Goal: Information Seeking & Learning: Learn about a topic

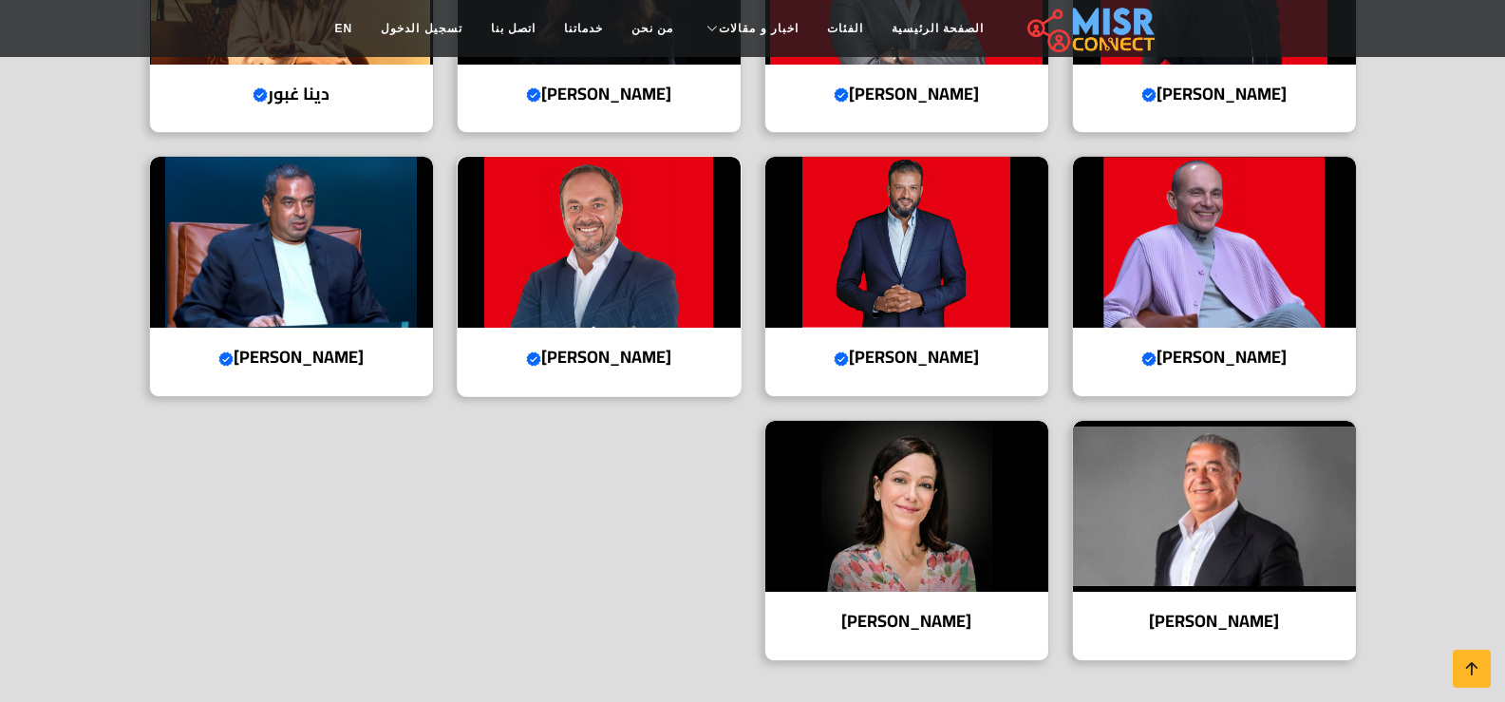
scroll to position [855, 0]
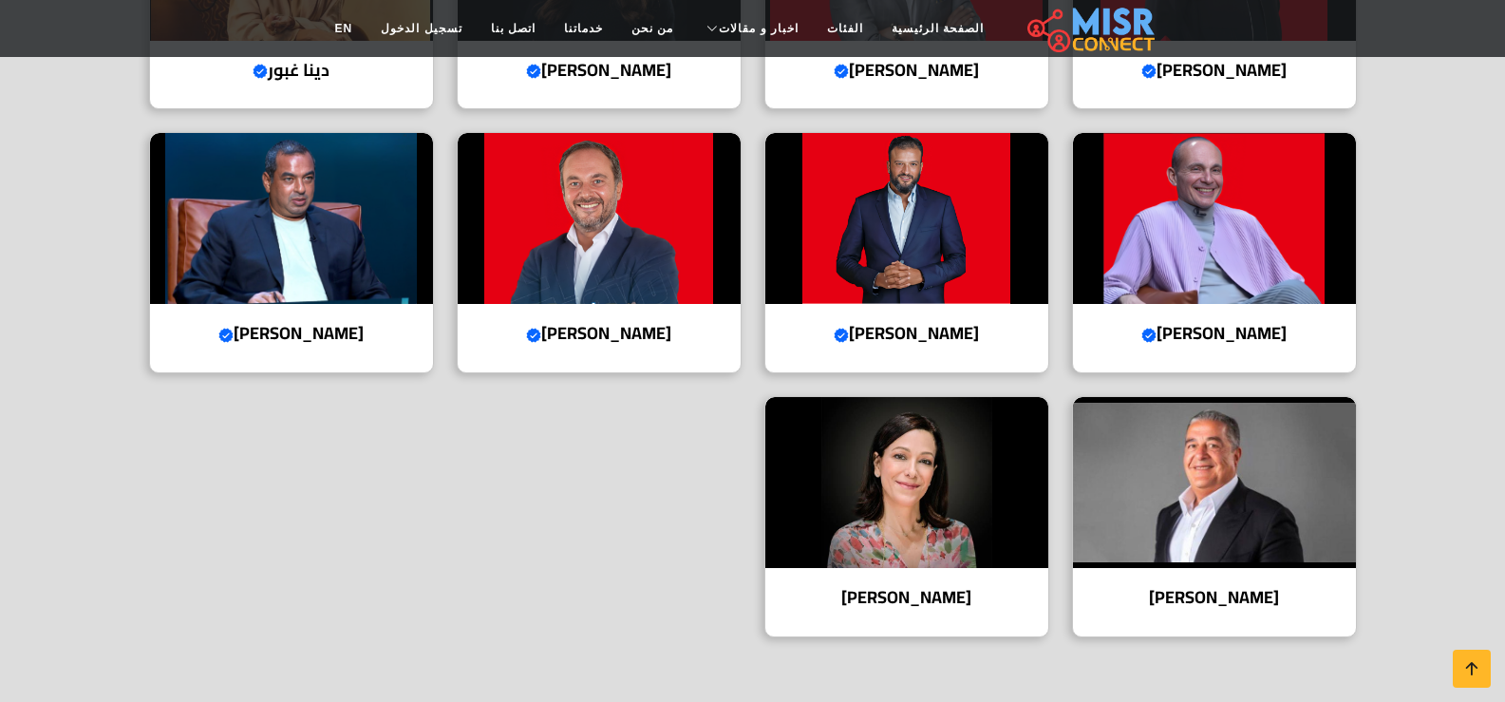
drag, startPoint x: 444, startPoint y: 6, endPoint x: 565, endPoint y: 554, distance: 561.3
click at [565, 554] on div "عبد الله سلام Verified account الرئيس التنفيذي والعضو المنتدب أحمد السويدي Veri…" at bounding box center [753, 264] width 1231 height 791
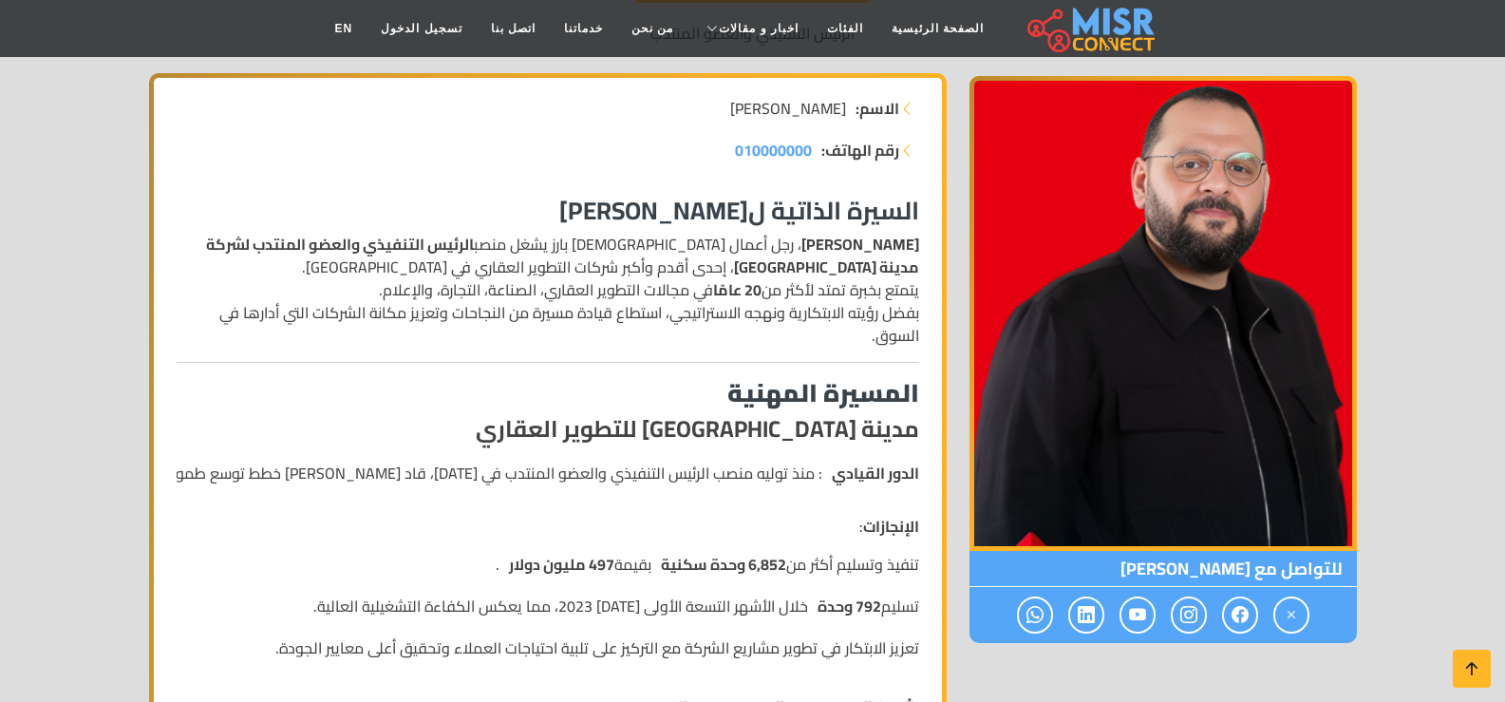
scroll to position [285, 0]
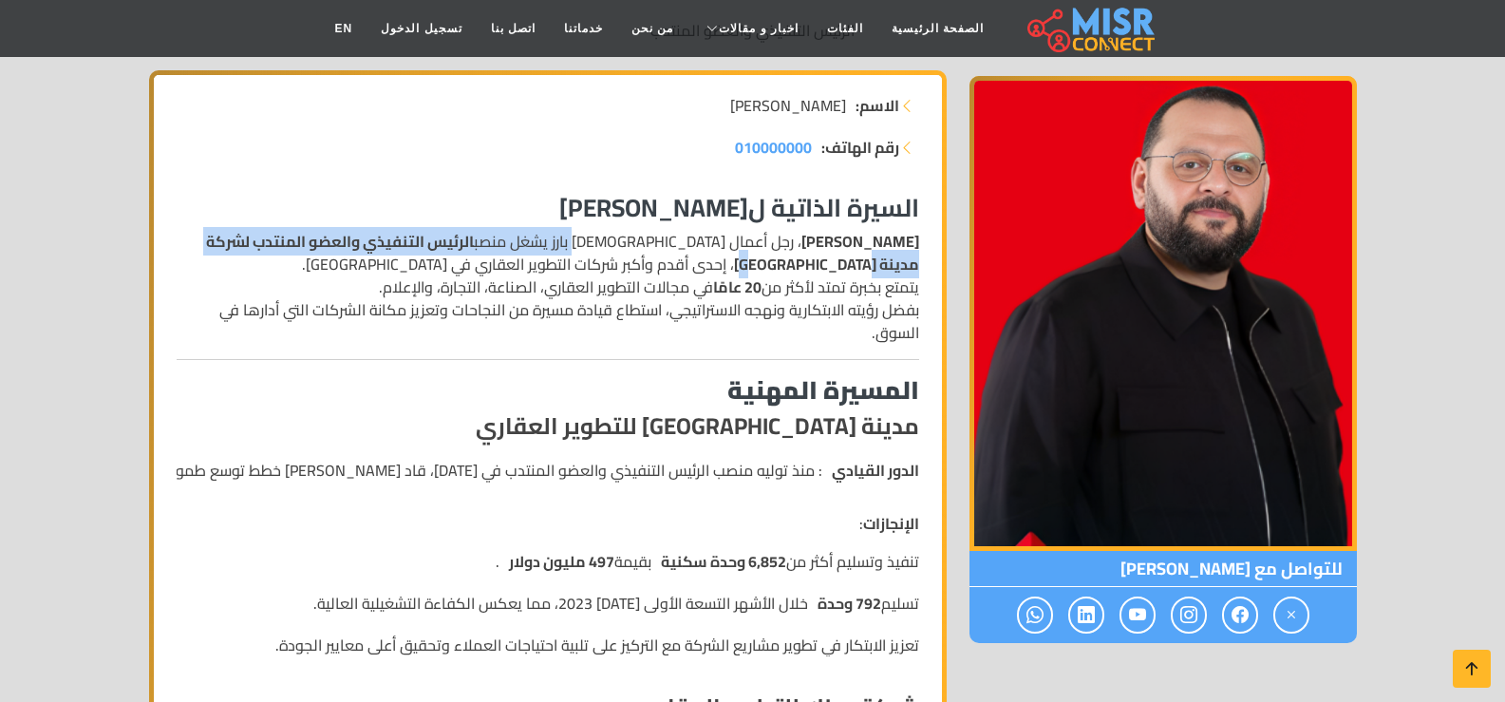
drag, startPoint x: 621, startPoint y: 241, endPoint x: 273, endPoint y: 247, distance: 348.6
click at [273, 247] on p "عبد الله سلام ، رجل أعمال مصري بارز يشغل منصب الرئيس التنفيذي والعضو المنتدب لش…" at bounding box center [548, 287] width 743 height 114
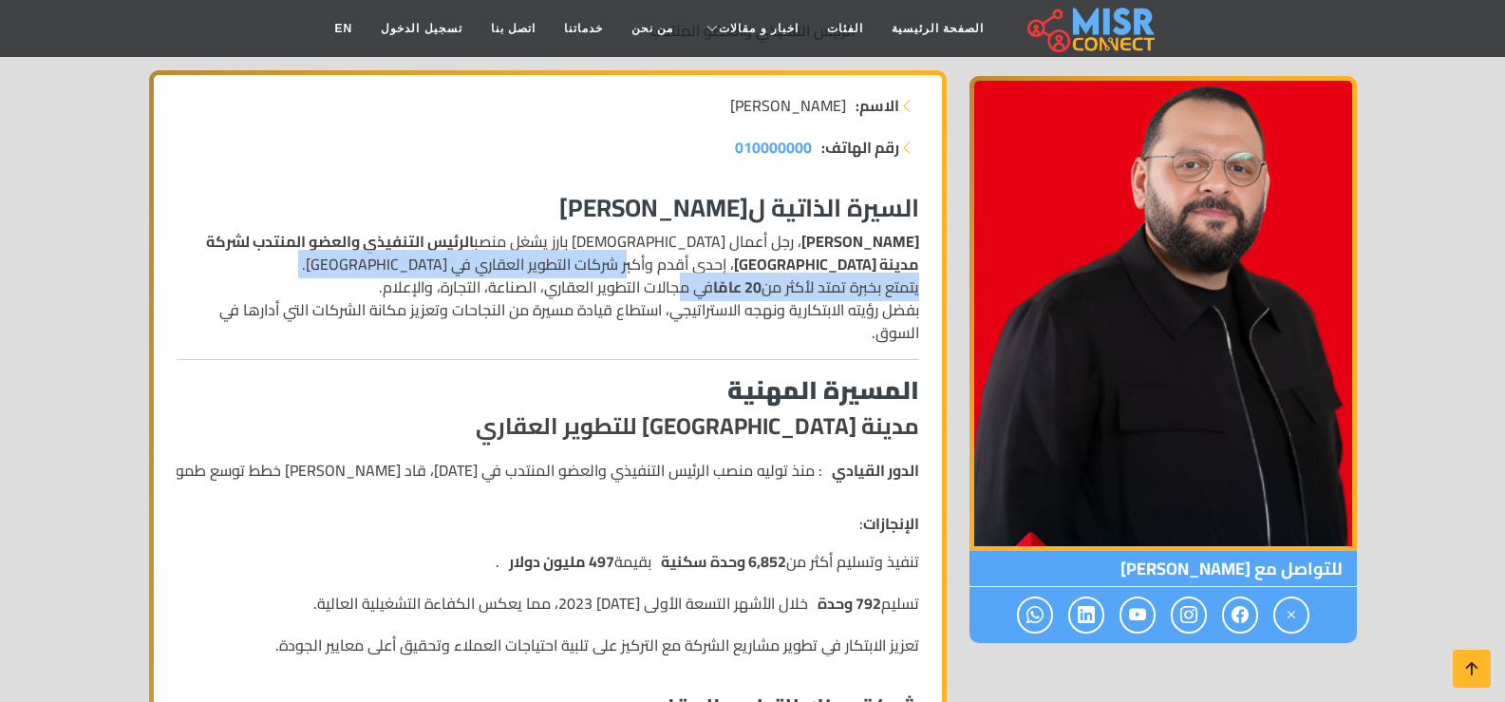
drag, startPoint x: 893, startPoint y: 263, endPoint x: 681, endPoint y: 274, distance: 212.1
click at [681, 274] on p "عبد الله سلام ، رجل أعمال مصري بارز يشغل منصب الرئيس التنفيذي والعضو المنتدب لش…" at bounding box center [548, 287] width 743 height 114
click at [533, 269] on p "عبد الله سلام ، رجل أعمال مصري بارز يشغل منصب الرئيس التنفيذي والعضو المنتدب لش…" at bounding box center [548, 287] width 743 height 114
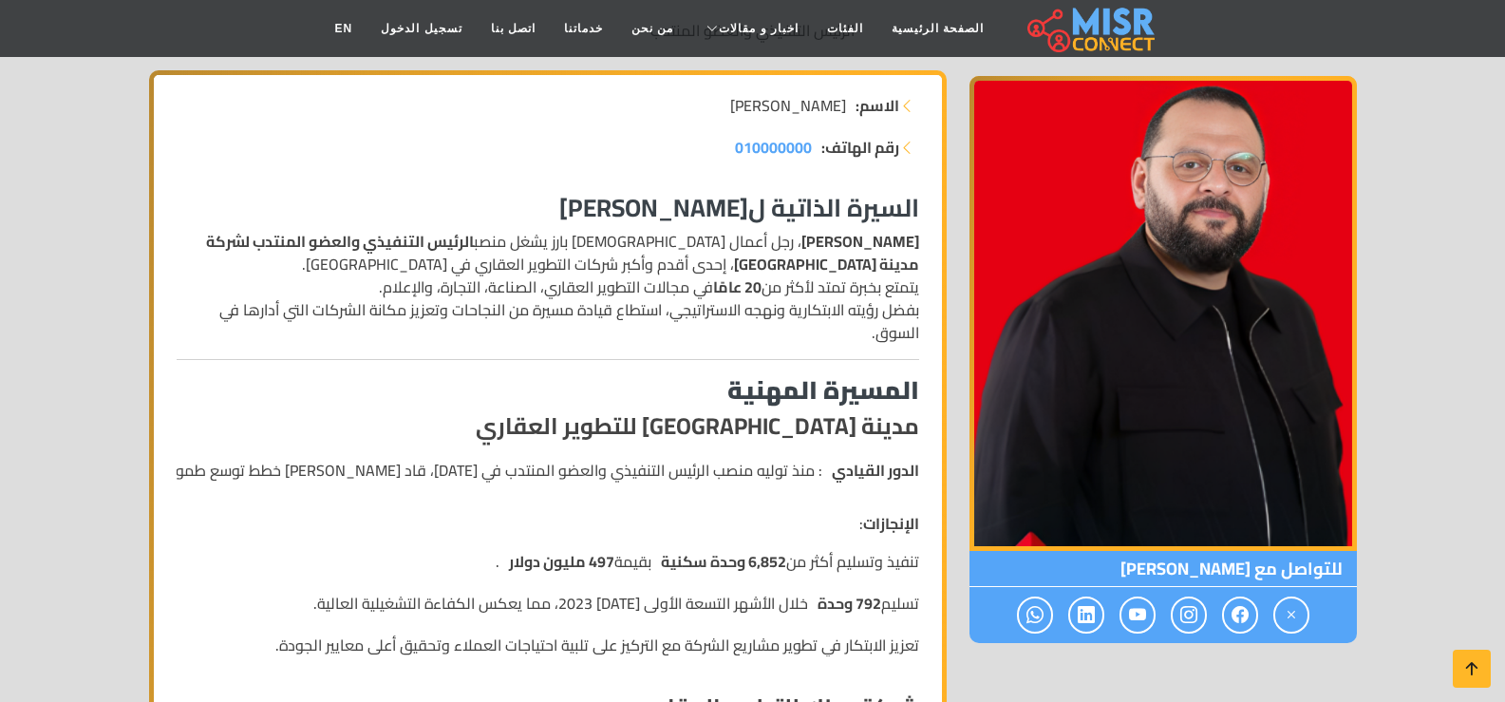
click at [589, 284] on p "عبد الله سلام ، رجل أعمال مصري بارز يشغل منصب الرئيس التنفيذي والعضو المنتدب لش…" at bounding box center [548, 287] width 743 height 114
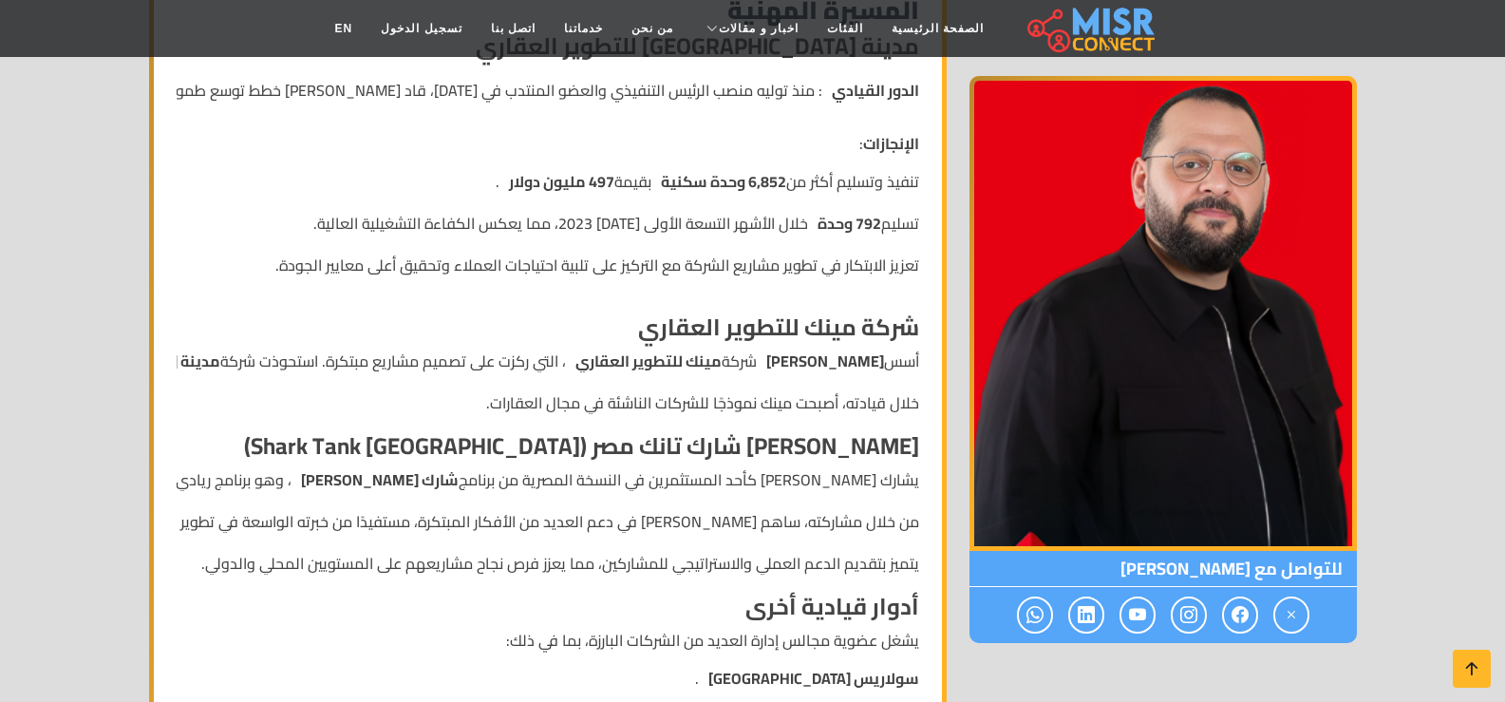
scroll to position [570, 0]
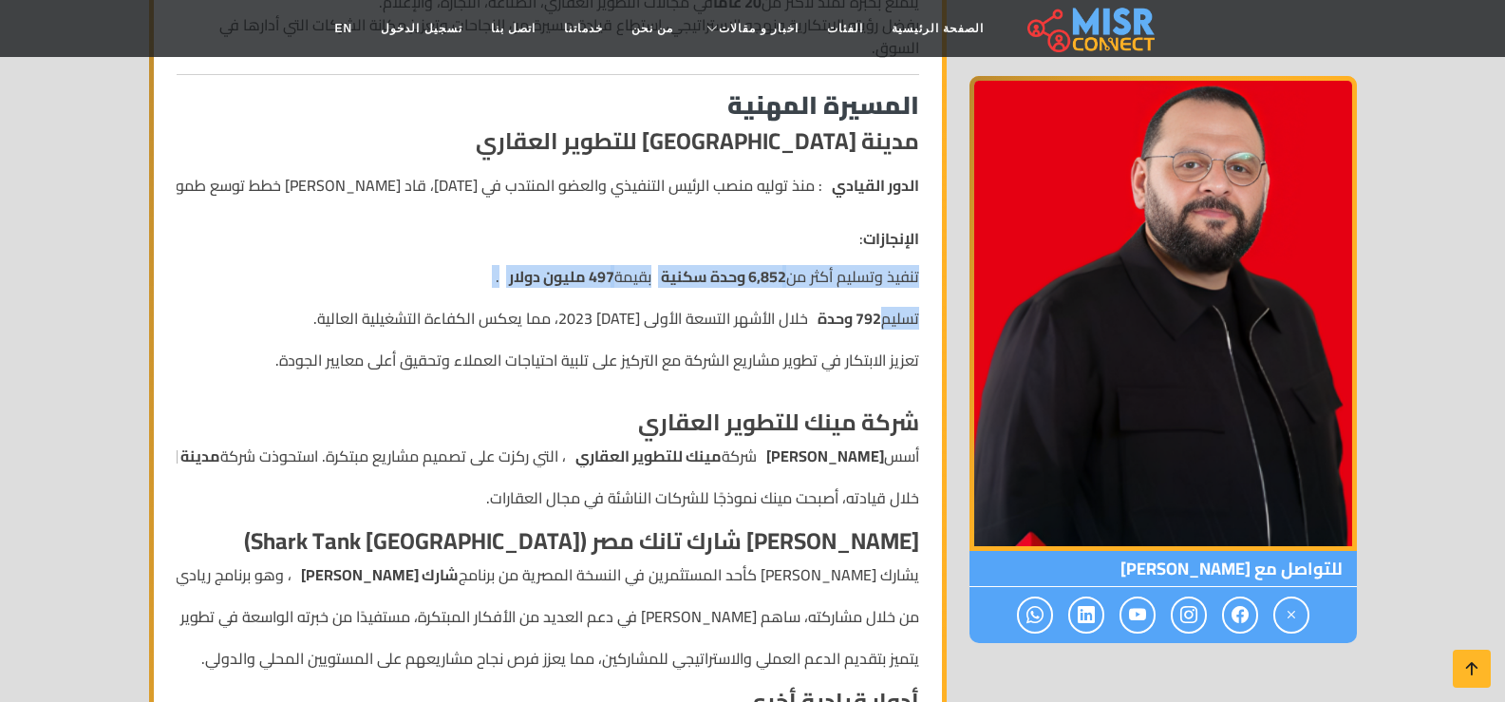
drag, startPoint x: 930, startPoint y: 278, endPoint x: 576, endPoint y: 300, distance: 354.9
click at [574, 297] on ul "تنفيذ وتسليم أكثر من 6,852 وحدة سكنية بقيمة 497 مليون دولار . تسليم 792 وحدة خل…" at bounding box center [597, 327] width 644 height 125
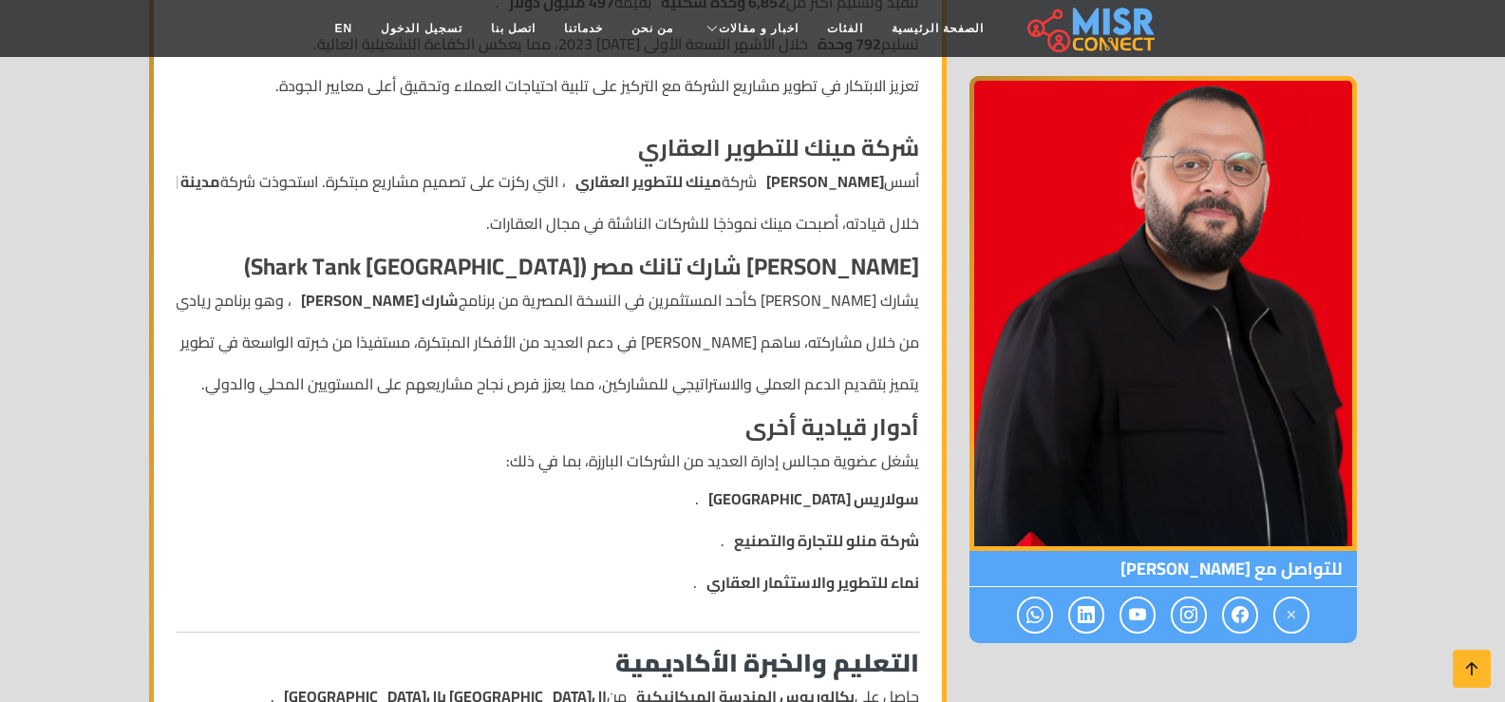
scroll to position [855, 0]
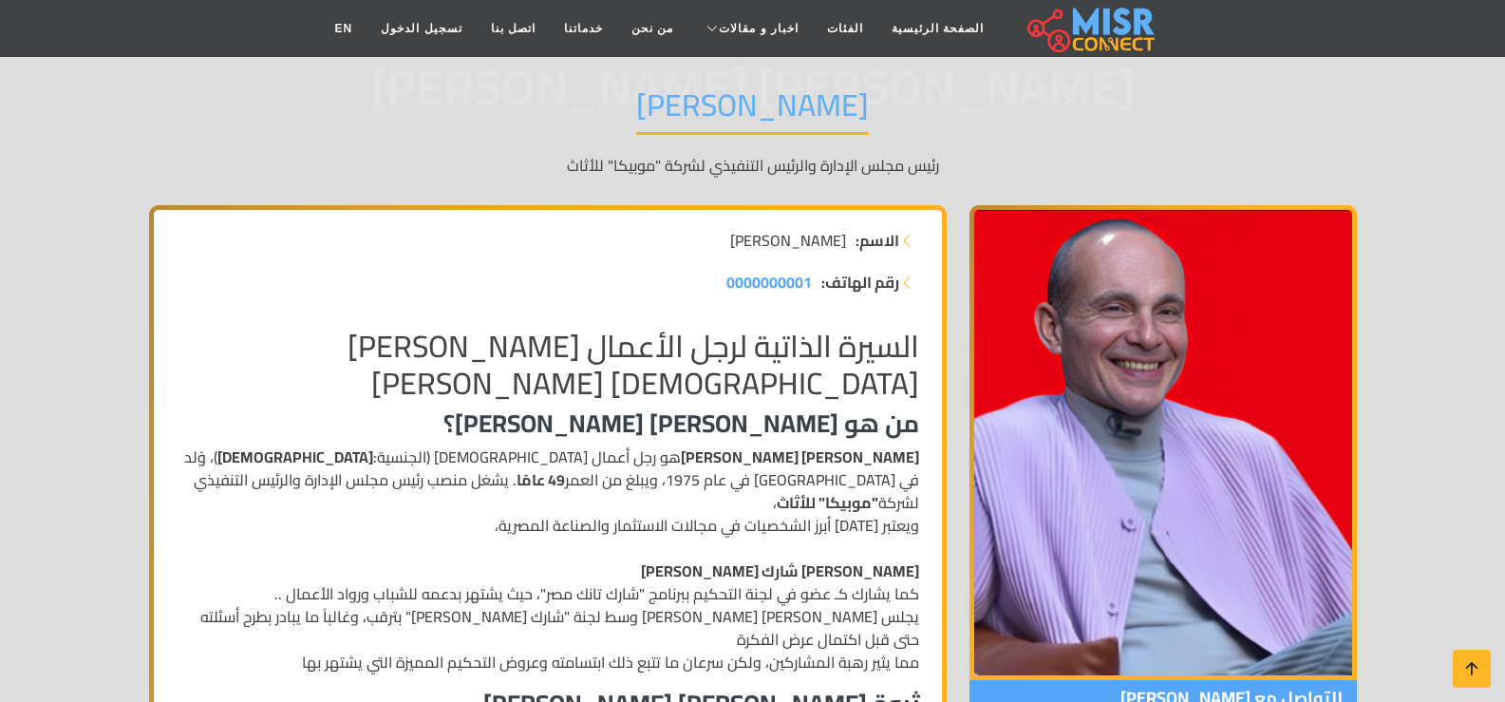
scroll to position [190, 0]
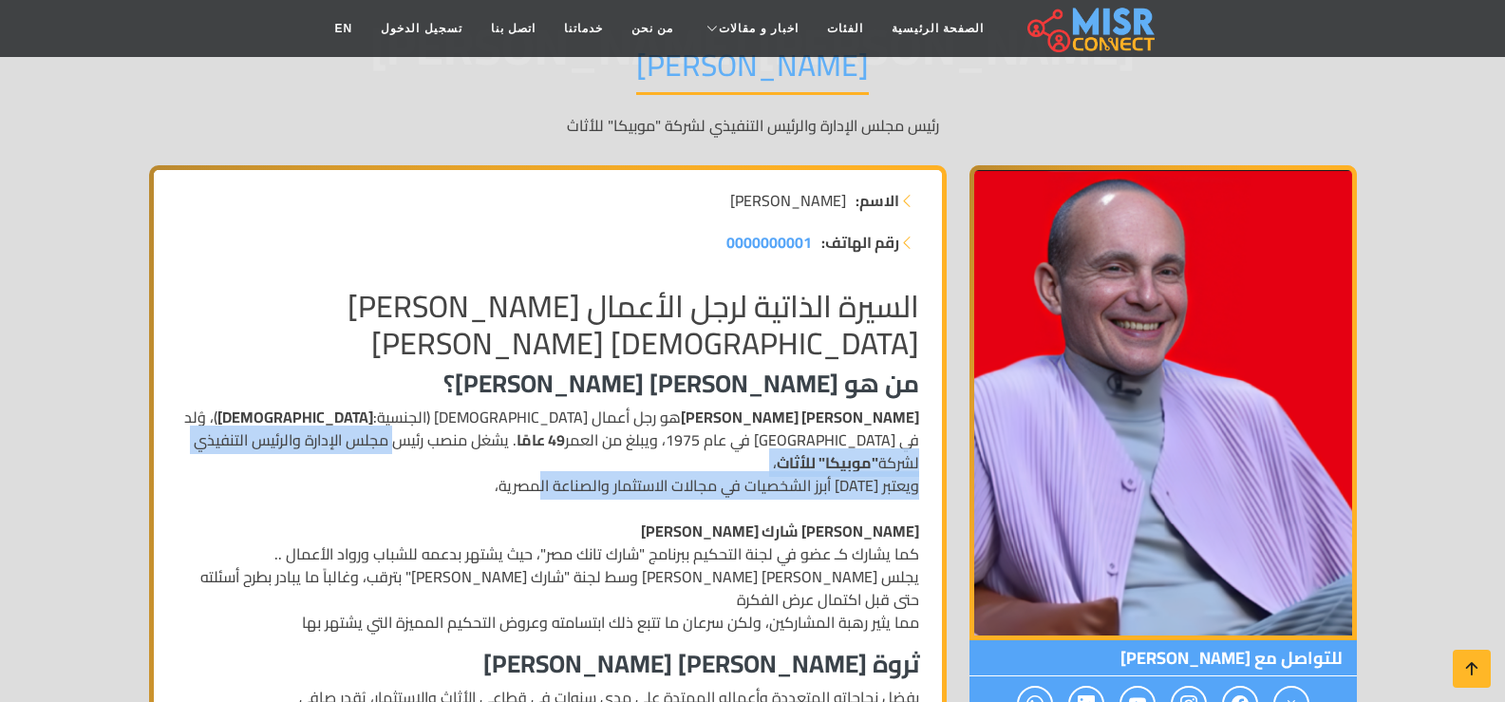
drag, startPoint x: 803, startPoint y: 440, endPoint x: 542, endPoint y: 463, distance: 262.2
click at [542, 463] on p "محمد فاروق عبد المنعم هو رجل أعمال مصري (الجنسية: مصري )، وُلد في مصر في عام 19…" at bounding box center [548, 520] width 743 height 228
click at [539, 463] on p "محمد فاروق عبد المنعم هو رجل أعمال مصري (الجنسية: مصري )، وُلد في مصر في عام 19…" at bounding box center [548, 520] width 743 height 228
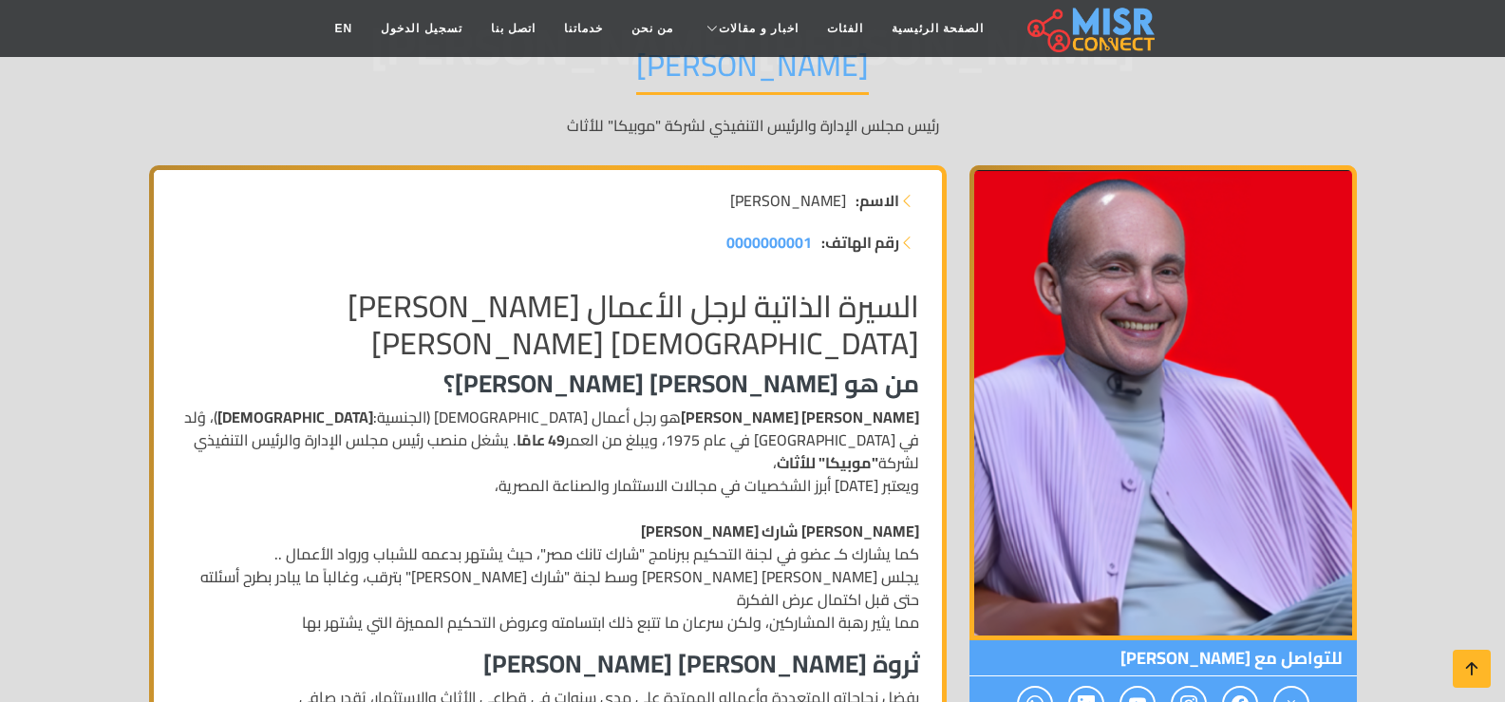
click at [487, 490] on p "محمد فاروق عبد المنعم هو رجل أعمال مصري (الجنسية: مصري )، وُلد في مصر في عام 19…" at bounding box center [548, 520] width 743 height 228
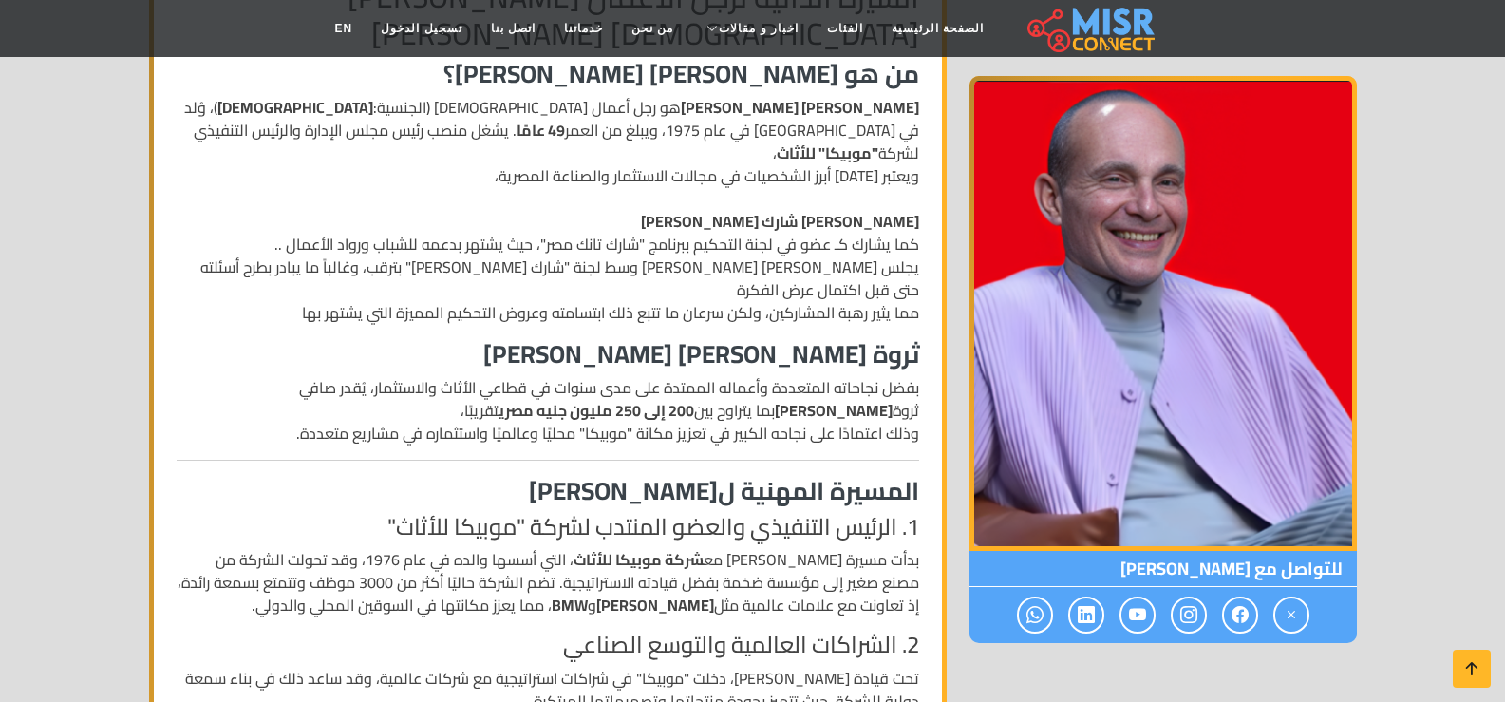
scroll to position [760, 0]
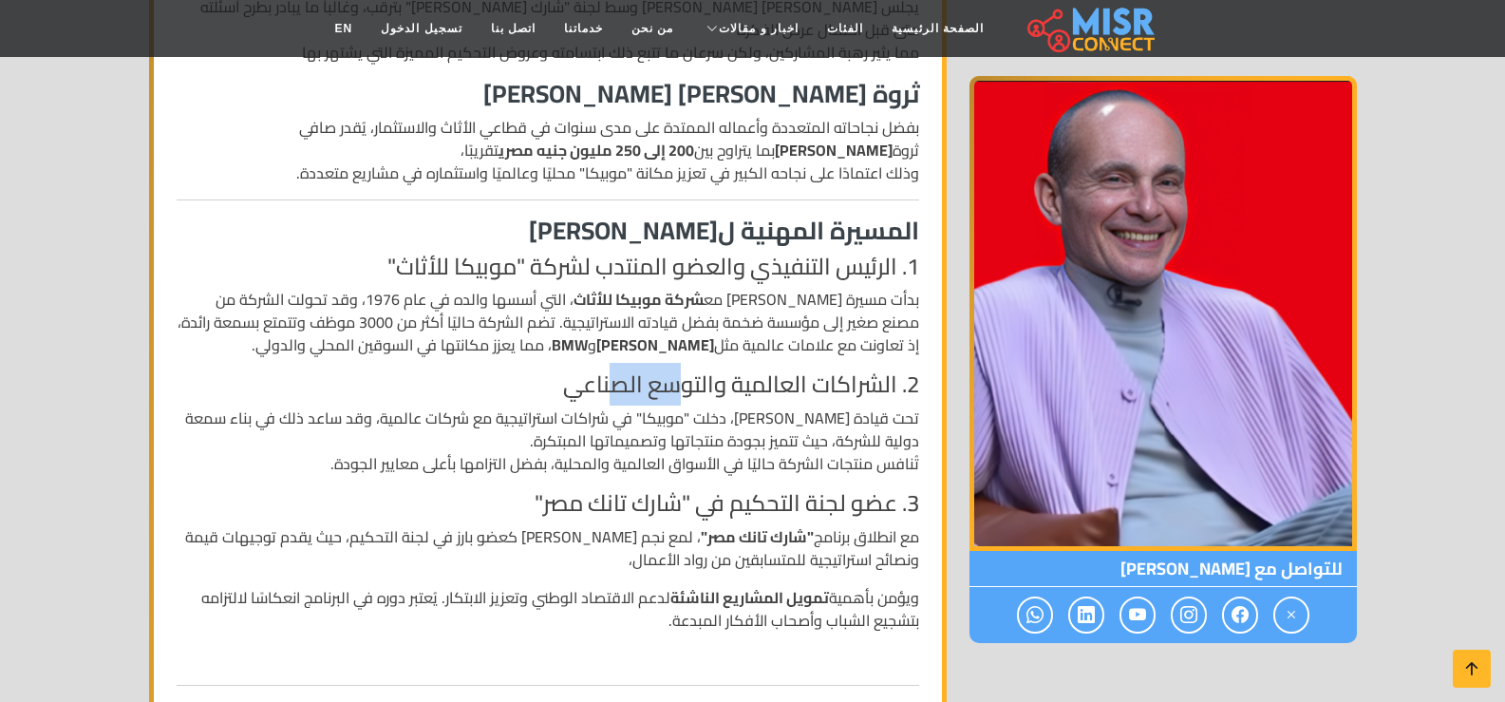
click at [586, 371] on h4 "2. الشراكات العالمية والتوسع الصناعي" at bounding box center [548, 385] width 743 height 28
click at [665, 490] on h4 "3. عضو لجنة التحكيم في "شارك تانك مصر"" at bounding box center [548, 504] width 743 height 28
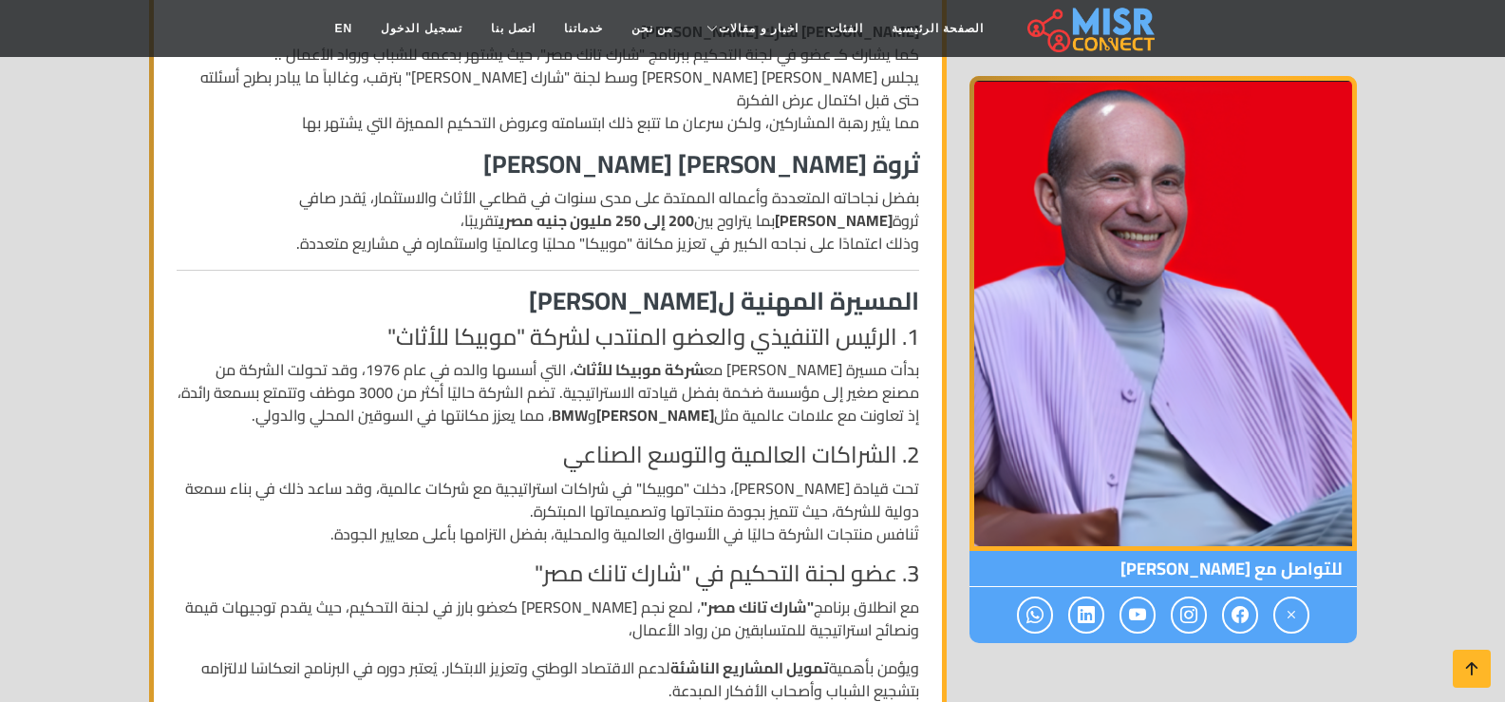
scroll to position [285, 0]
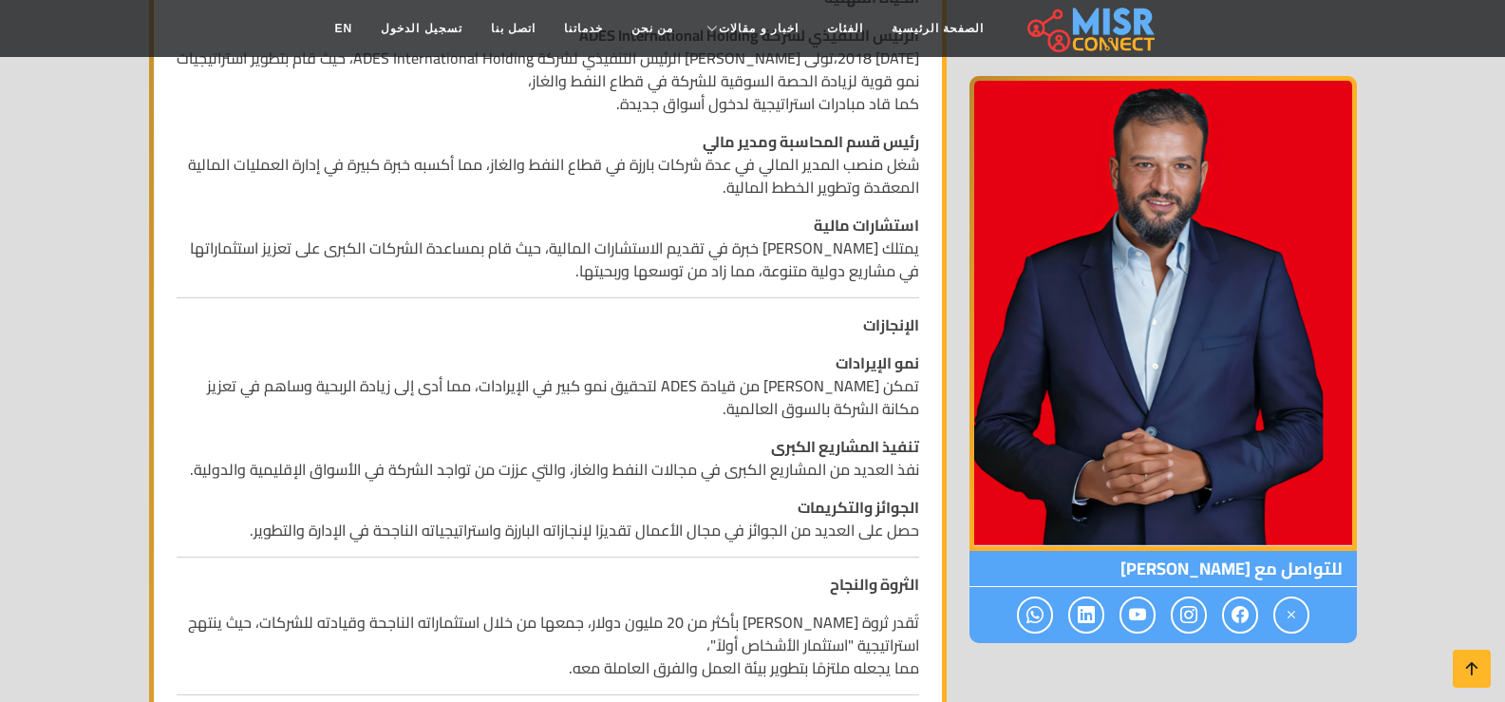
scroll to position [855, 0]
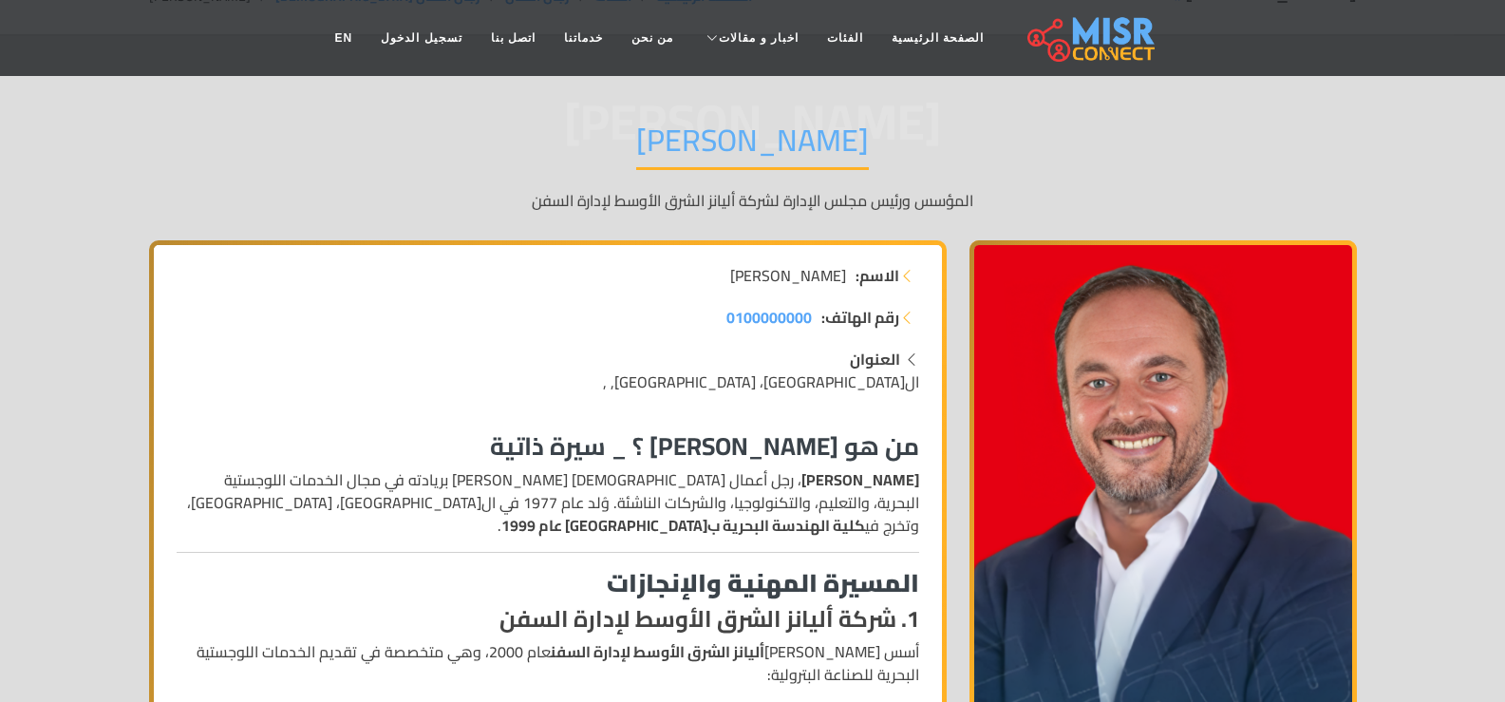
scroll to position [285, 0]
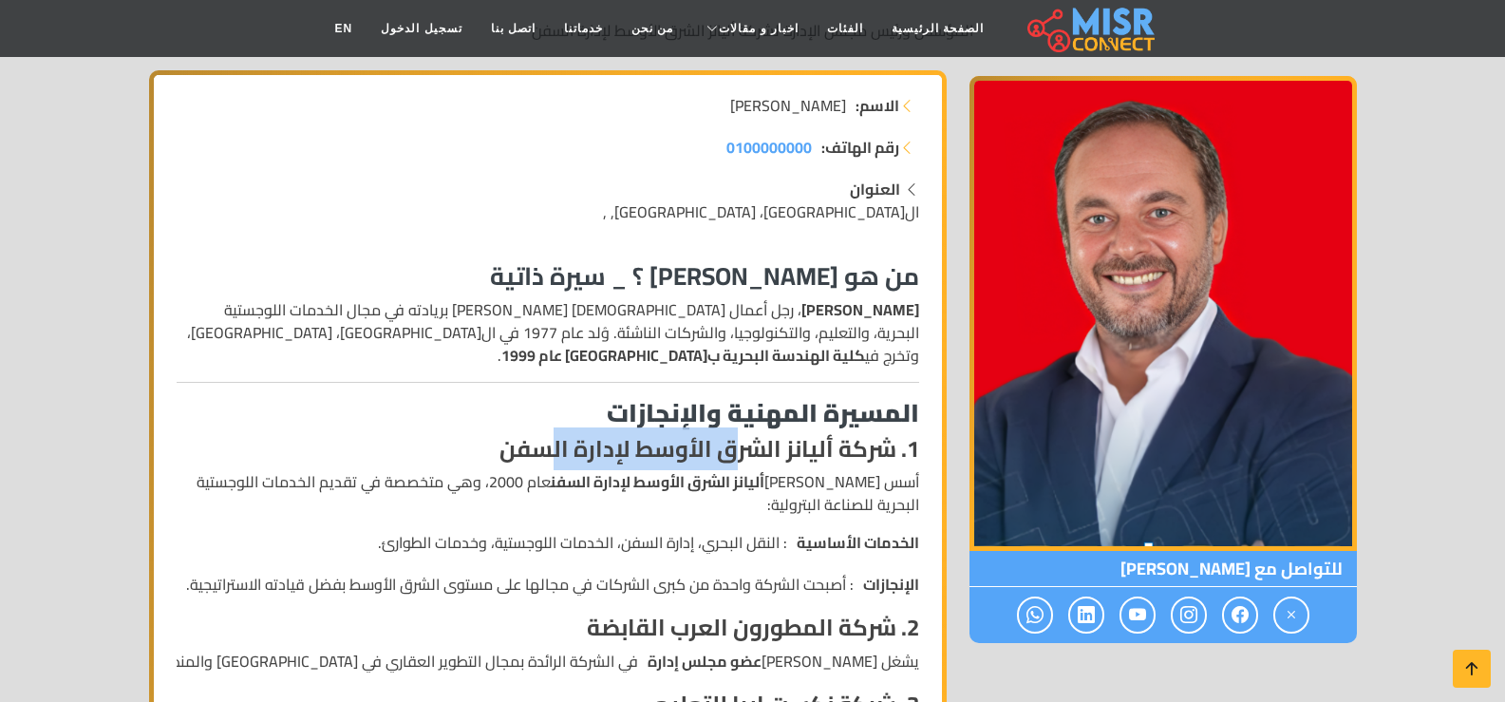
drag, startPoint x: 742, startPoint y: 442, endPoint x: 554, endPoint y: 431, distance: 188.3
click at [554, 431] on strong "1. شركة أليانز الشرق الأوسط لإدارة السفن" at bounding box center [710, 448] width 420 height 43
drag, startPoint x: 739, startPoint y: 451, endPoint x: 603, endPoint y: 455, distance: 135.9
click at [627, 455] on strong "1. شركة أليانز الشرق الأوسط لإدارة السفن" at bounding box center [710, 448] width 420 height 43
click at [445, 504] on p "أسس [PERSON_NAME] أليانز الشرق الأوسط لإدارة السفن عام 2000، وهي متخصصة في تقدي…" at bounding box center [548, 493] width 743 height 46
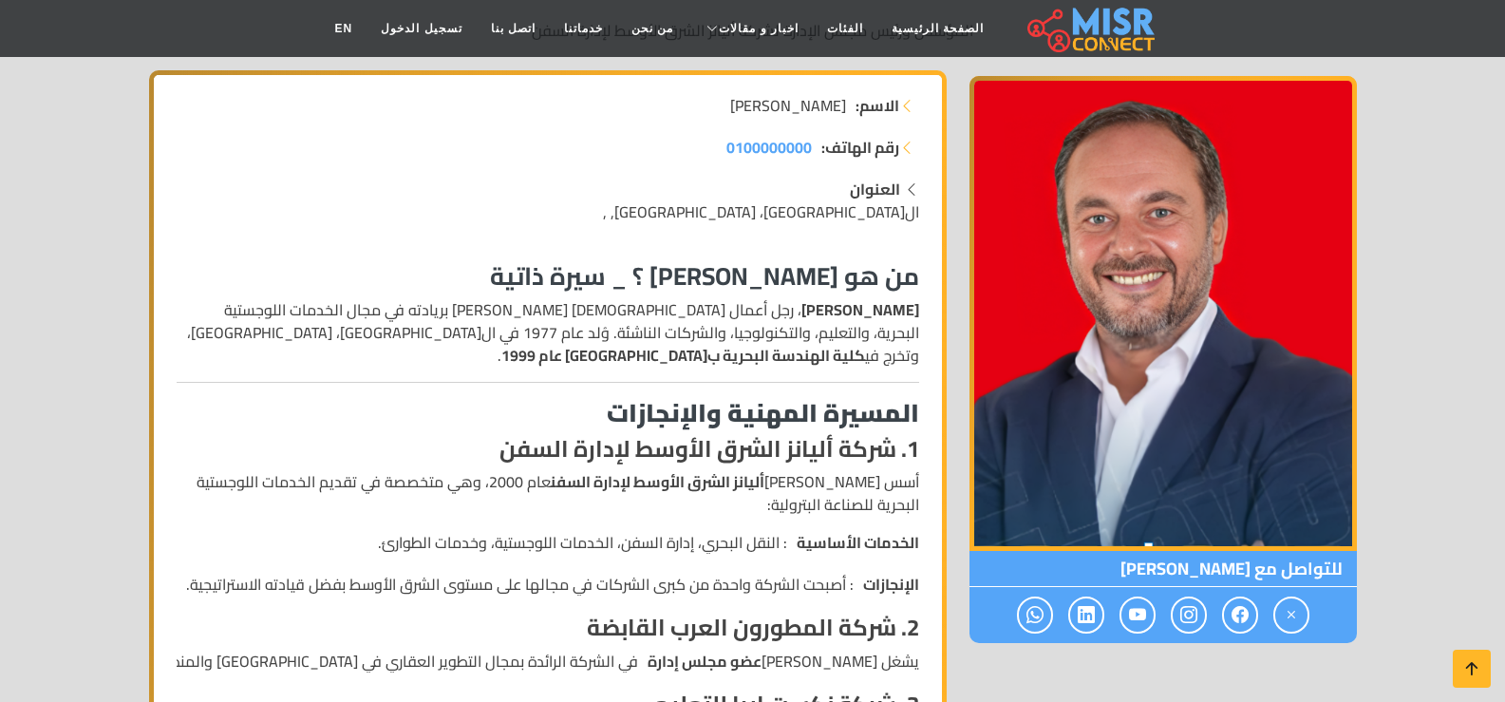
click at [765, 474] on strong "أليانز الشرق الأوسط لإدارة السفن" at bounding box center [658, 481] width 214 height 28
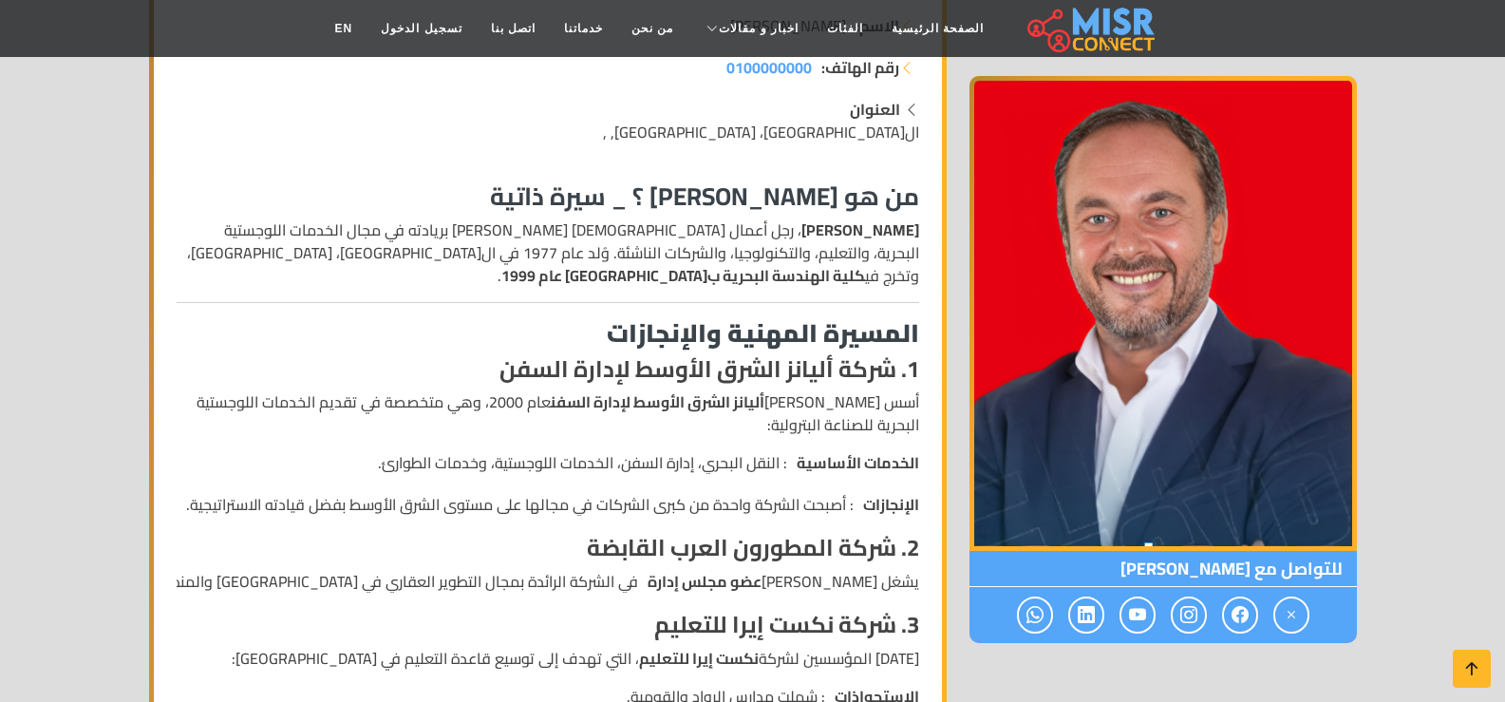
scroll to position [475, 0]
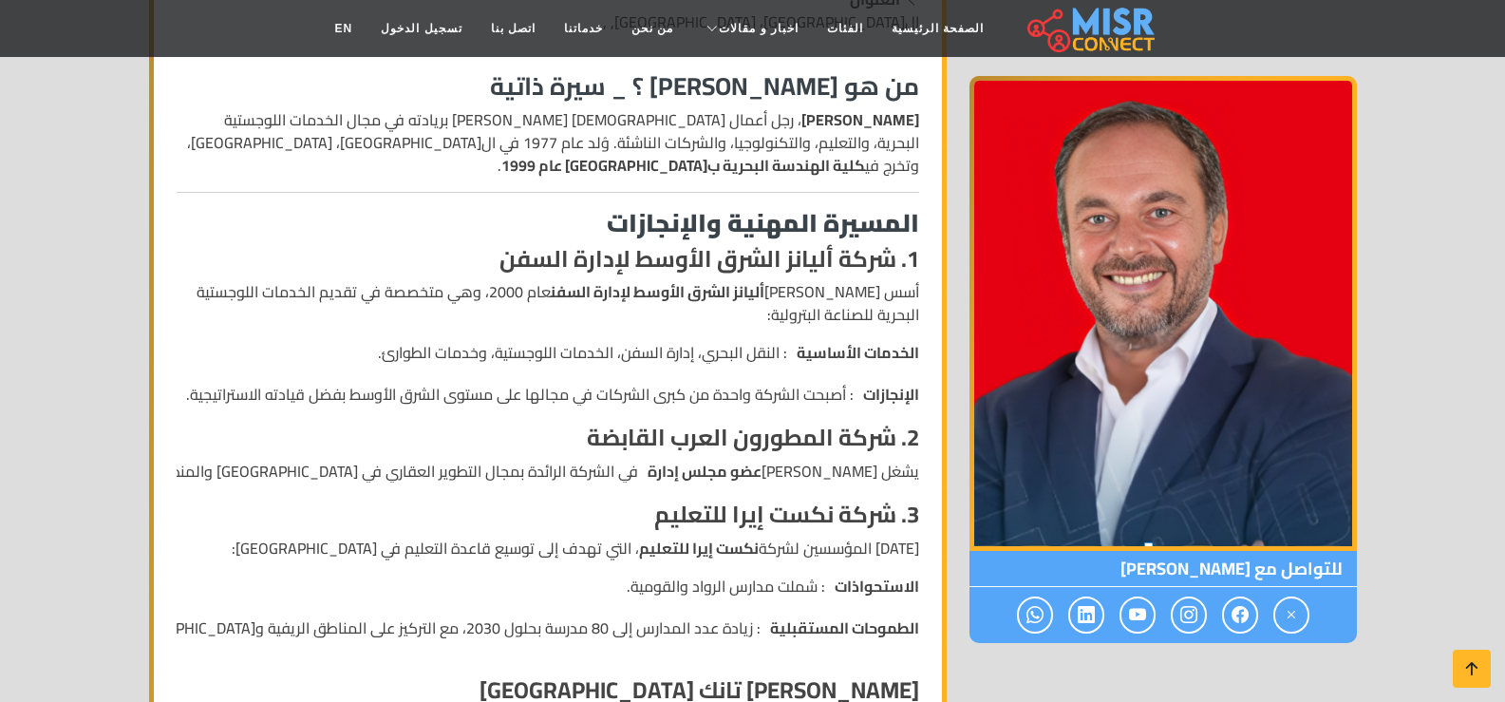
drag, startPoint x: 584, startPoint y: 506, endPoint x: 673, endPoint y: 501, distance: 89.5
click at [661, 501] on h4 "3. شركة نكست إيرا للتعليم" at bounding box center [548, 515] width 743 height 28
